Goal: Check status: Check status

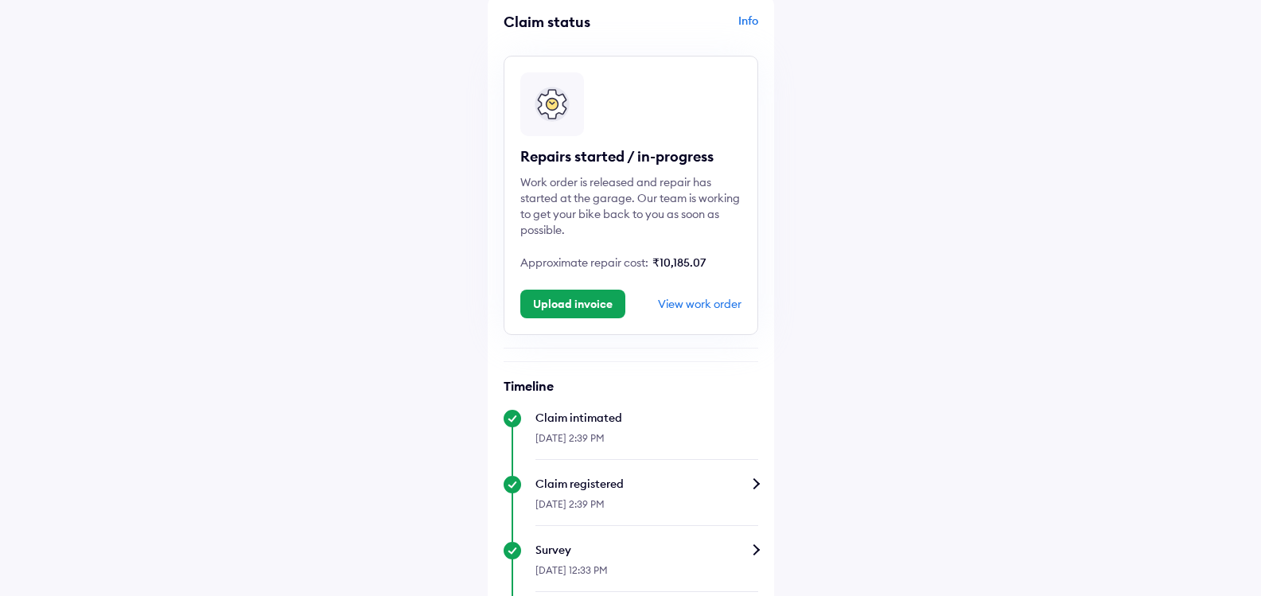
scroll to position [159, 0]
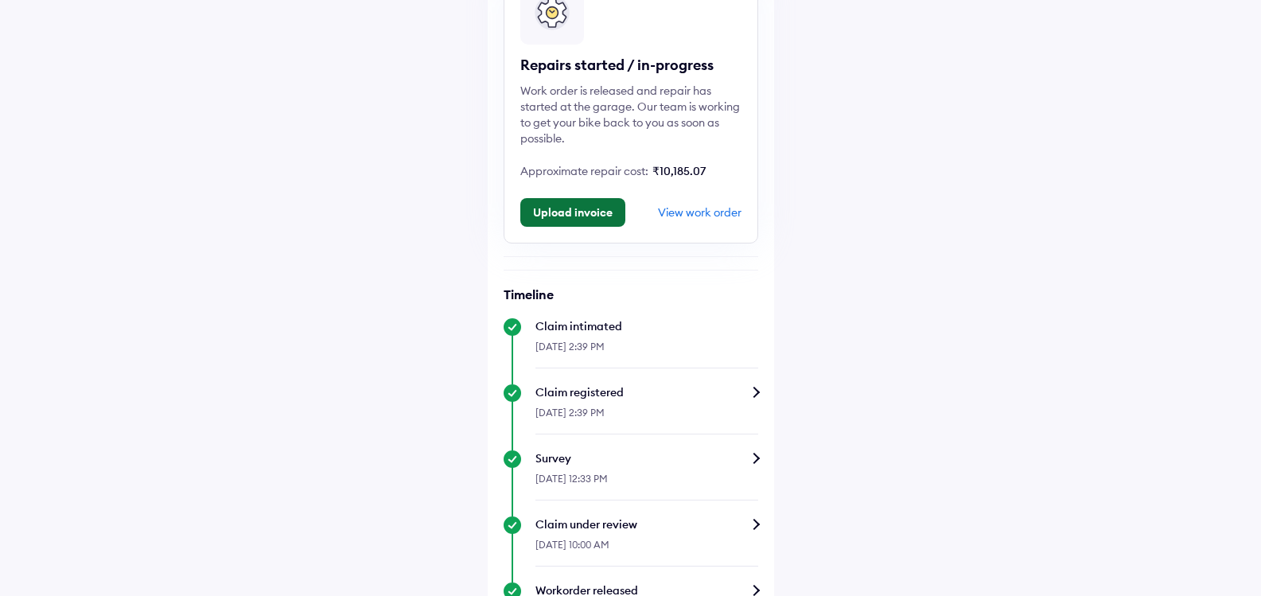
click at [560, 208] on button "Upload invoice" at bounding box center [572, 212] width 105 height 29
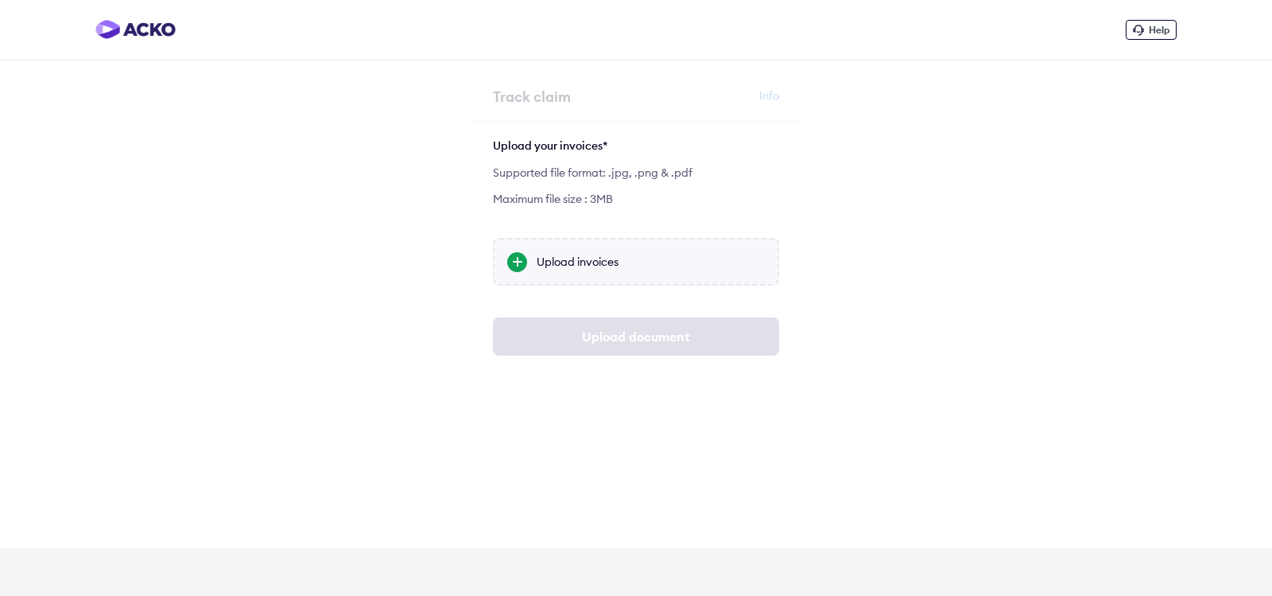
click at [563, 269] on div "Upload invoices" at bounding box center [651, 262] width 228 height 16
click at [0, 0] on input "Upload invoices" at bounding box center [0, 0] width 0 height 0
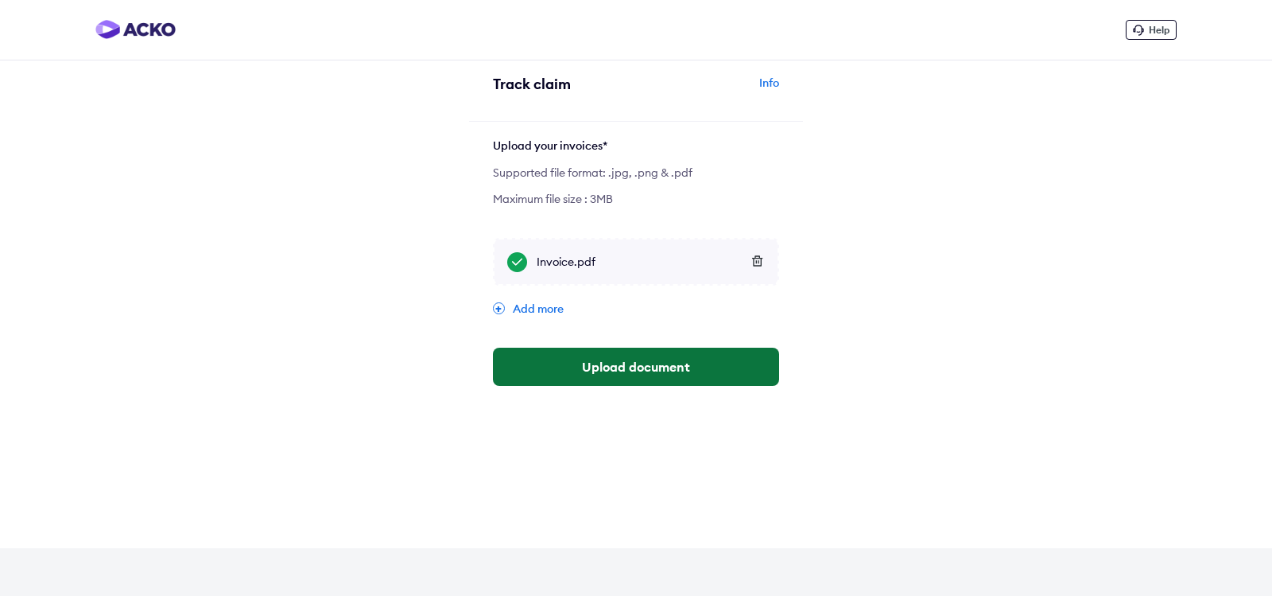
click at [638, 362] on button "Upload document" at bounding box center [636, 367] width 286 height 38
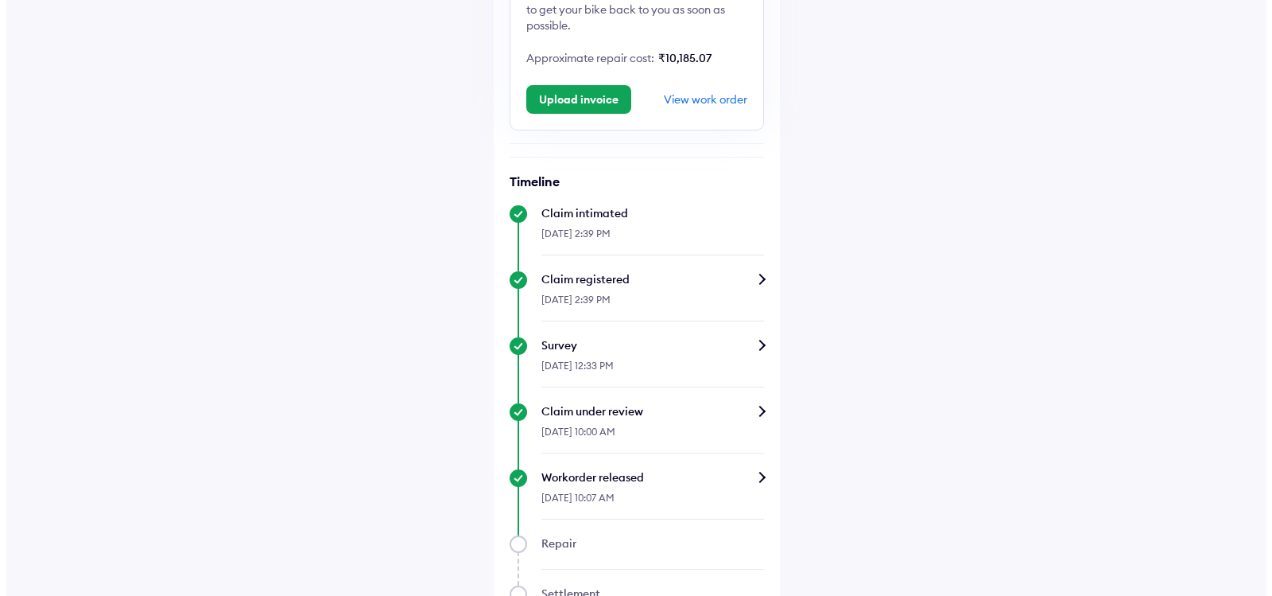
scroll to position [318, 0]
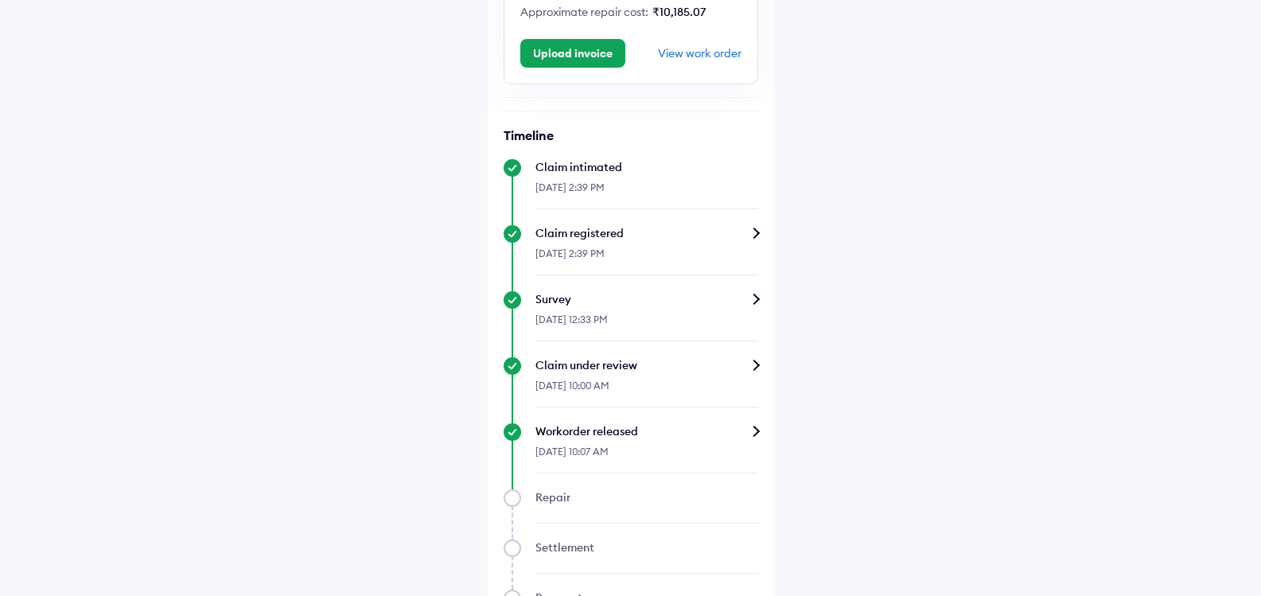
click at [690, 55] on div "View work order" at bounding box center [700, 53] width 84 height 14
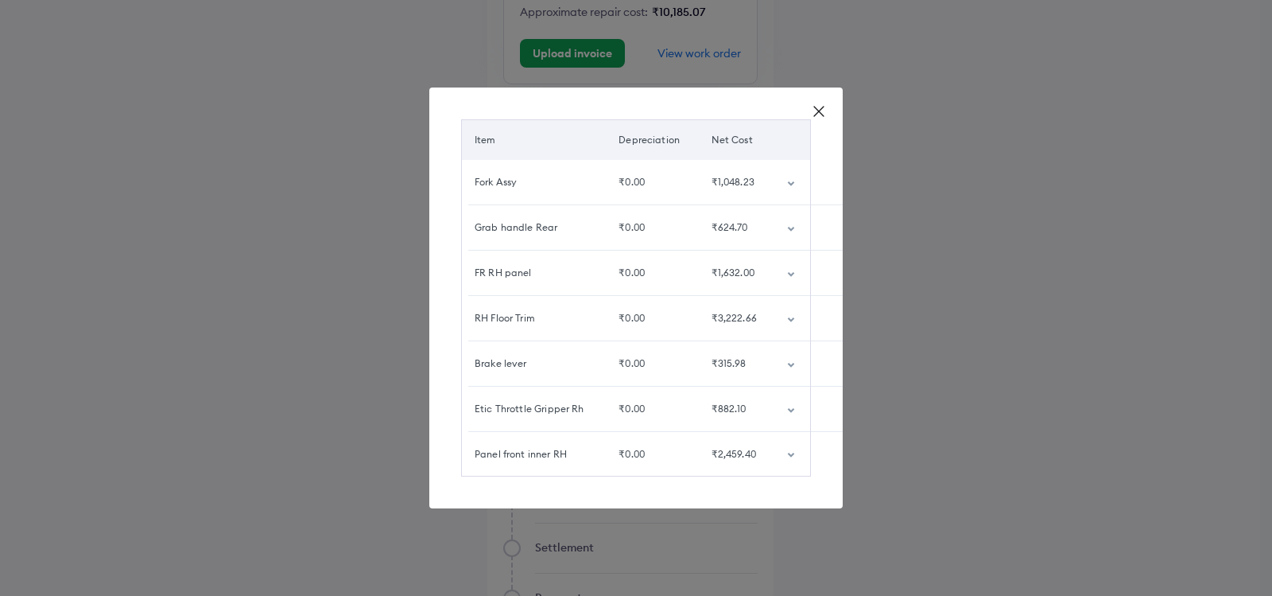
click at [814, 107] on icon at bounding box center [819, 111] width 16 height 16
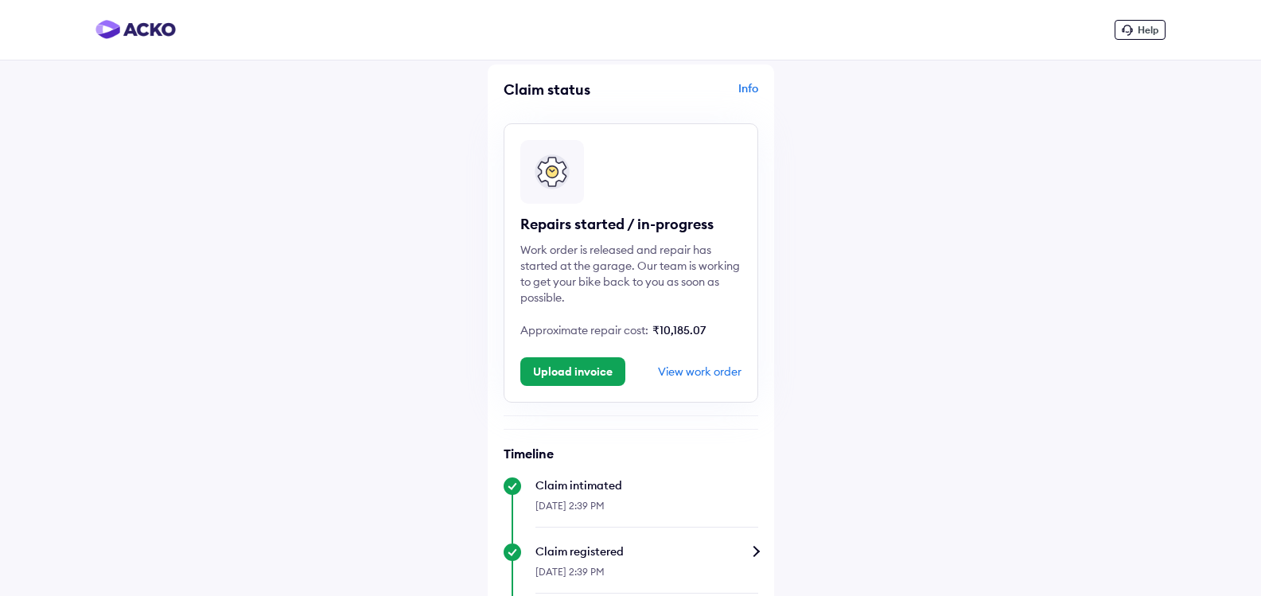
click at [634, 243] on div "Work order is released and repair has started at the garage. Our team is workin…" at bounding box center [630, 274] width 221 height 64
click at [752, 89] on div "Info" at bounding box center [696, 95] width 123 height 30
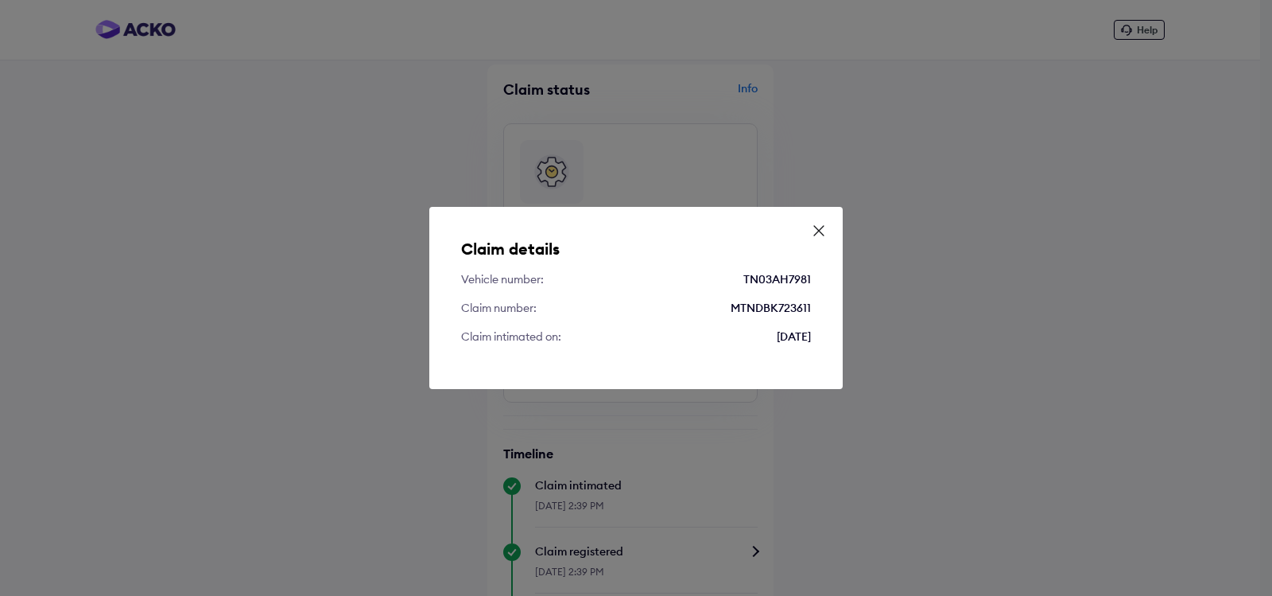
click at [814, 231] on icon at bounding box center [819, 231] width 16 height 16
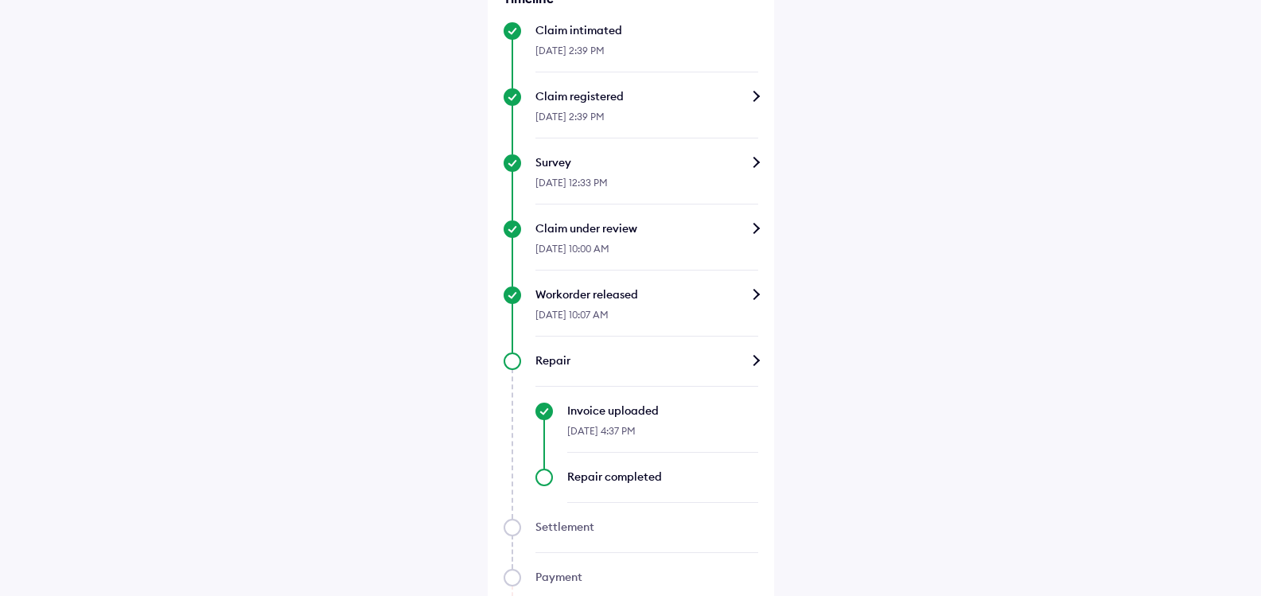
scroll to position [472, 0]
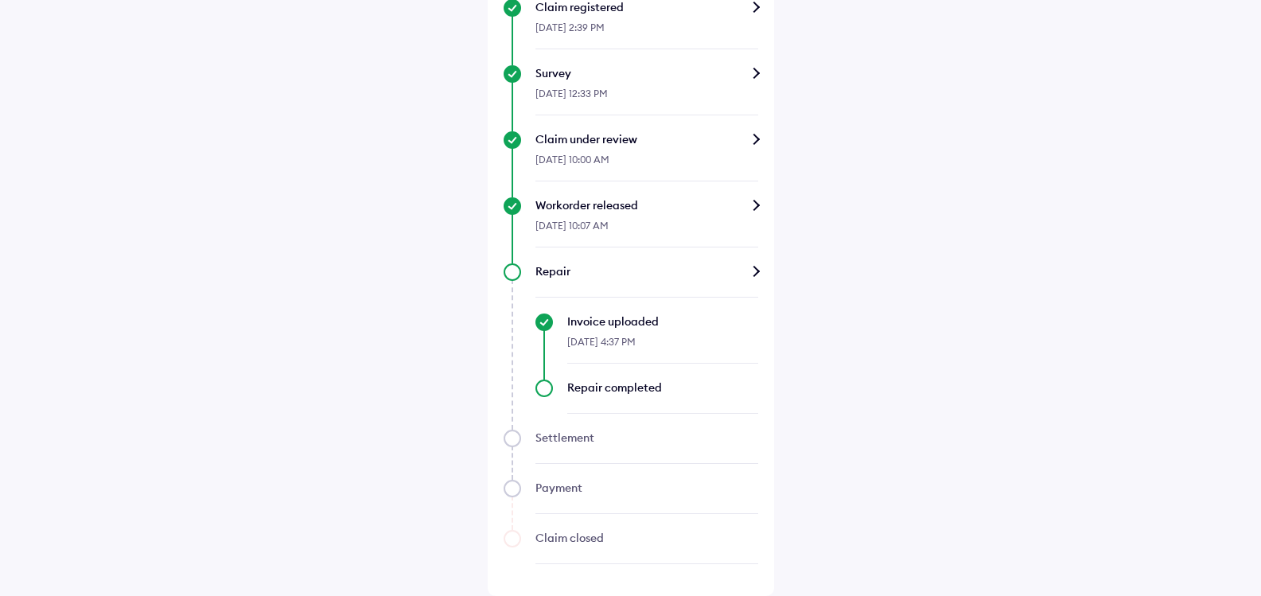
click at [567, 322] on div "Invoice uploaded" at bounding box center [662, 321] width 191 height 16
click at [545, 387] on div "Repair completed" at bounding box center [646, 396] width 223 height 34
drag, startPoint x: 517, startPoint y: 277, endPoint x: 508, endPoint y: 338, distance: 61.9
click at [508, 338] on div "Repair Invoice uploaded 15-Oct-2025, 4:37 PM Repair completed" at bounding box center [630, 338] width 254 height 150
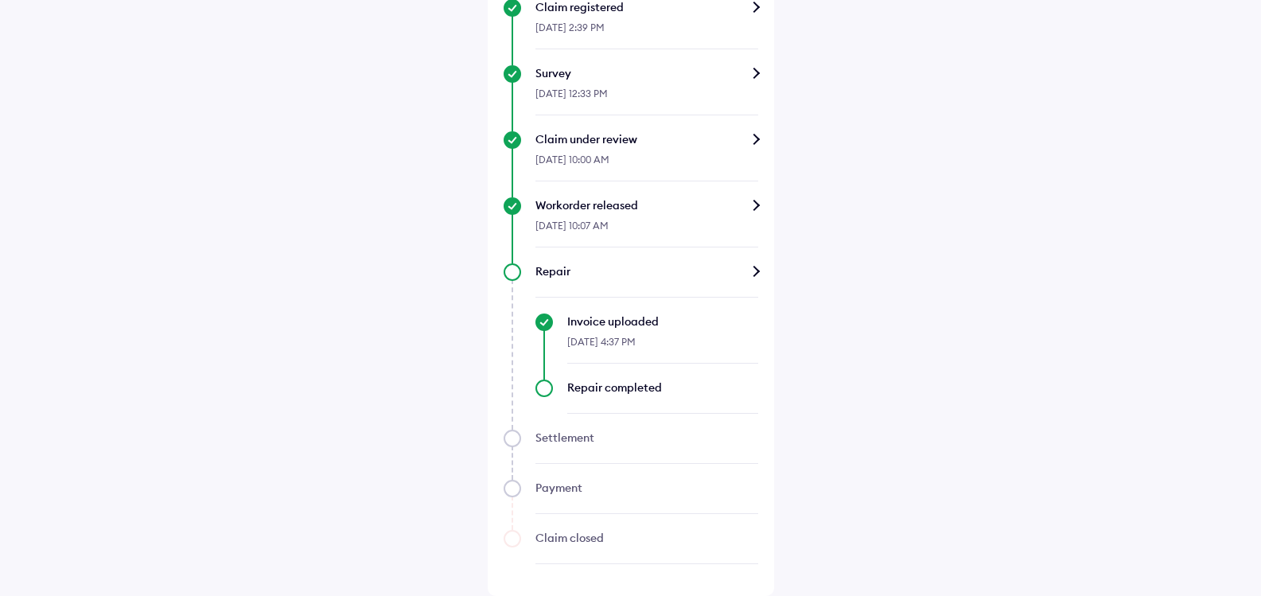
click at [558, 337] on div "Invoice uploaded 15-Oct-2025, 4:37 PM" at bounding box center [646, 338] width 223 height 50
